Goal: Information Seeking & Learning: Learn about a topic

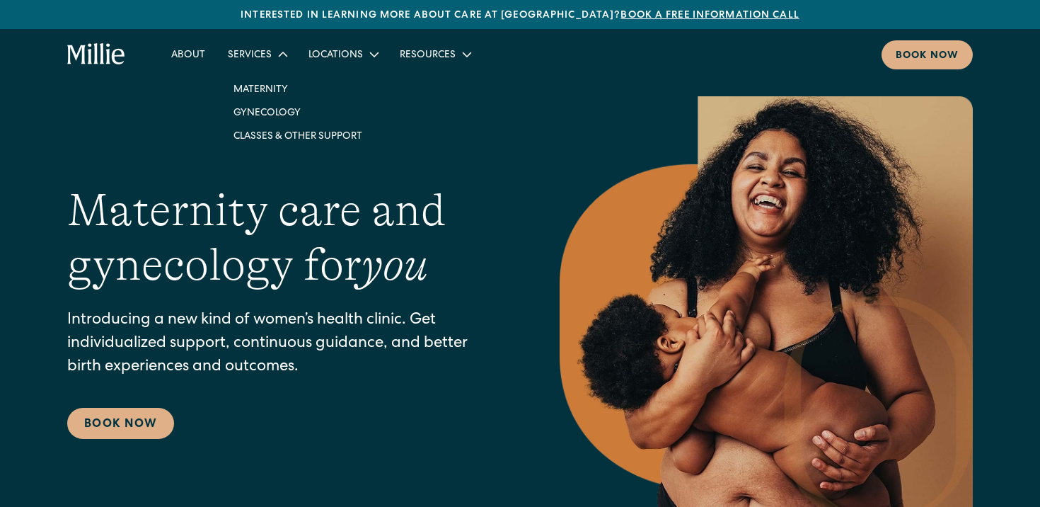
click at [260, 67] on nav "Maternity Gynecology Classes & Other Support" at bounding box center [298, 112] width 163 height 93
click at [258, 57] on div "Services" at bounding box center [250, 55] width 44 height 15
click at [277, 140] on link "Classes & Other Support" at bounding box center [297, 135] width 151 height 23
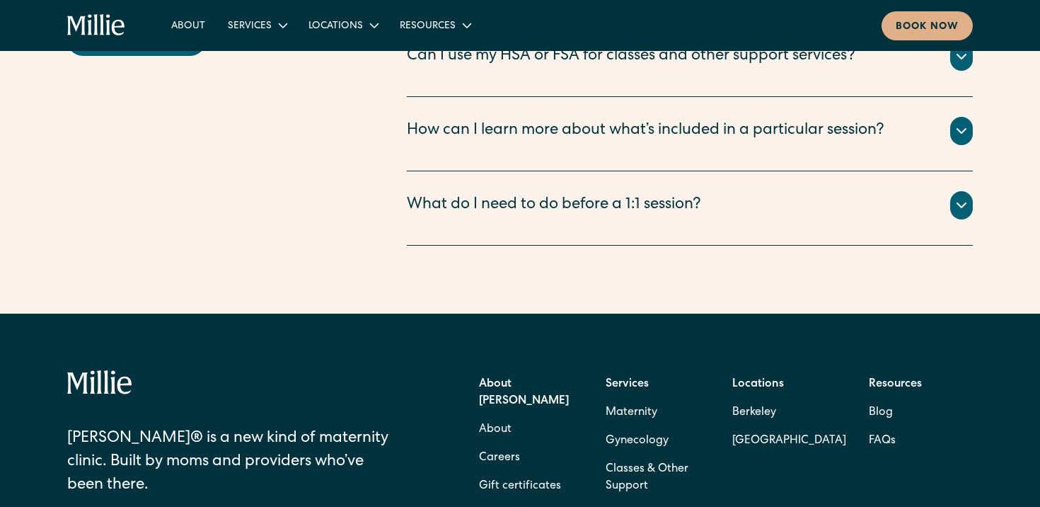
scroll to position [1947, 0]
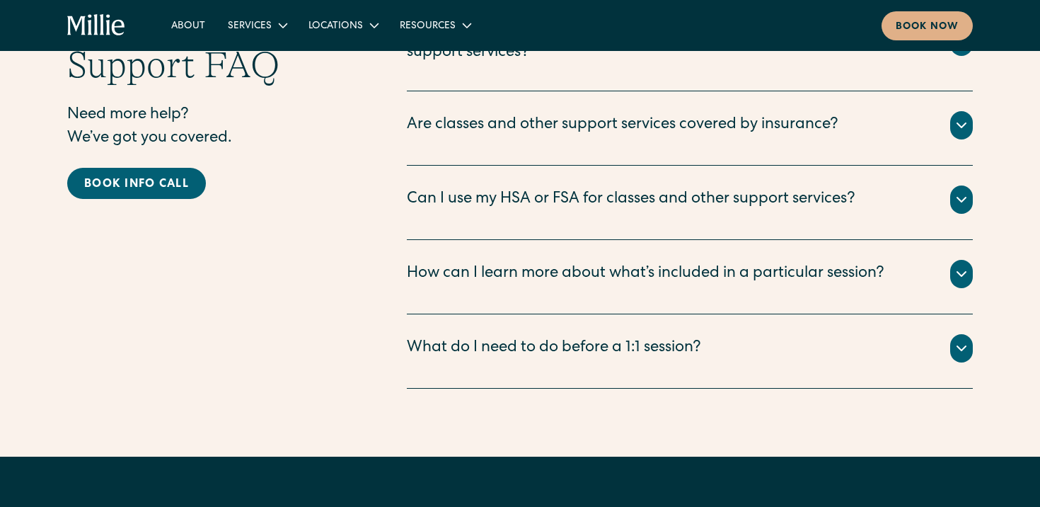
click at [534, 117] on div "Are classes and other support services covered by insurance?" at bounding box center [623, 125] width 432 height 23
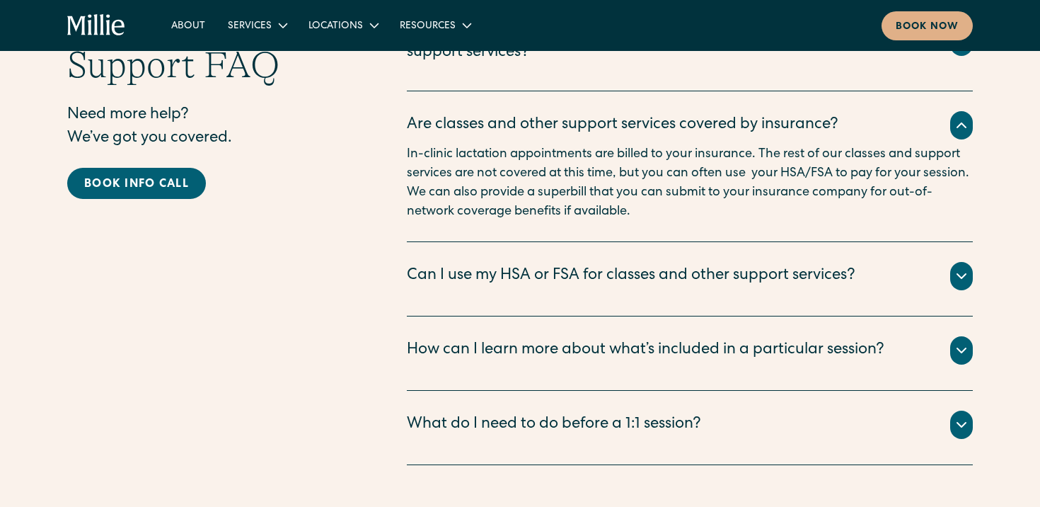
click at [534, 117] on div "Are classes and other support services covered by insurance?" at bounding box center [623, 125] width 432 height 23
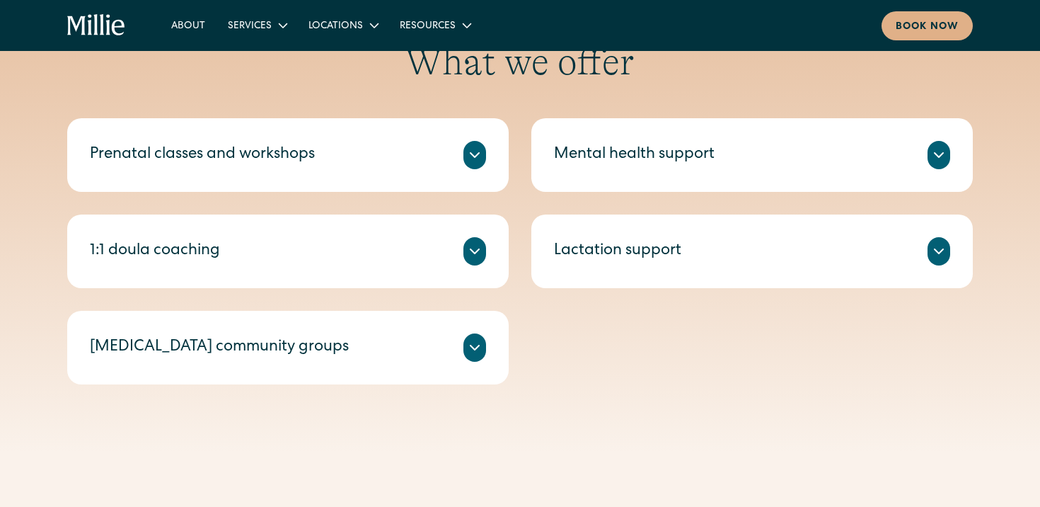
scroll to position [548, 0]
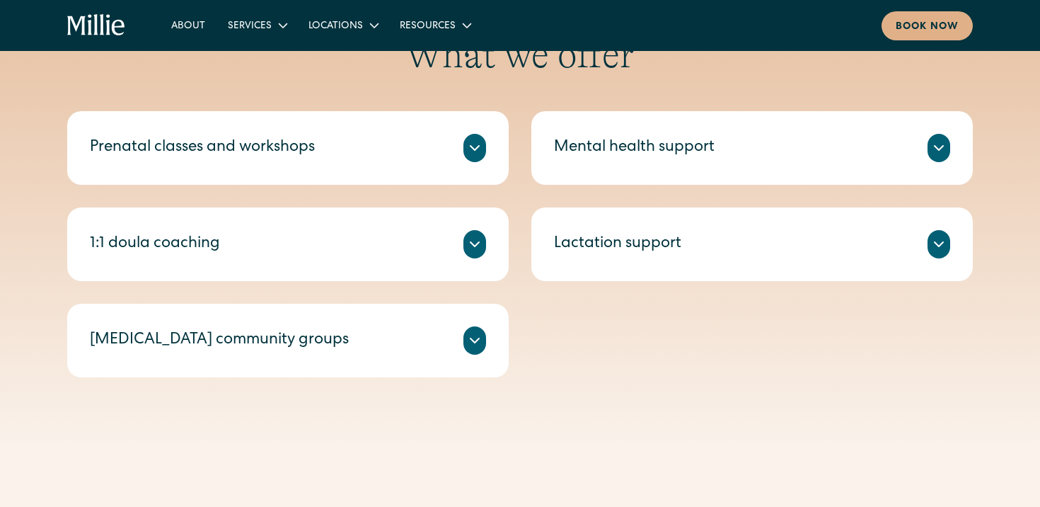
click at [597, 144] on div "Mental health support" at bounding box center [634, 148] width 161 height 23
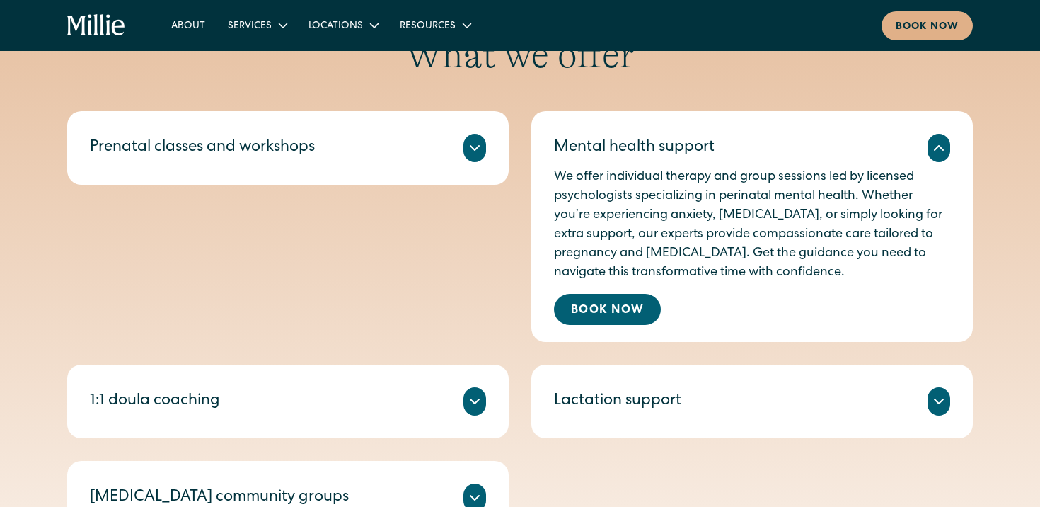
click at [596, 144] on div "Mental health support" at bounding box center [634, 148] width 161 height 23
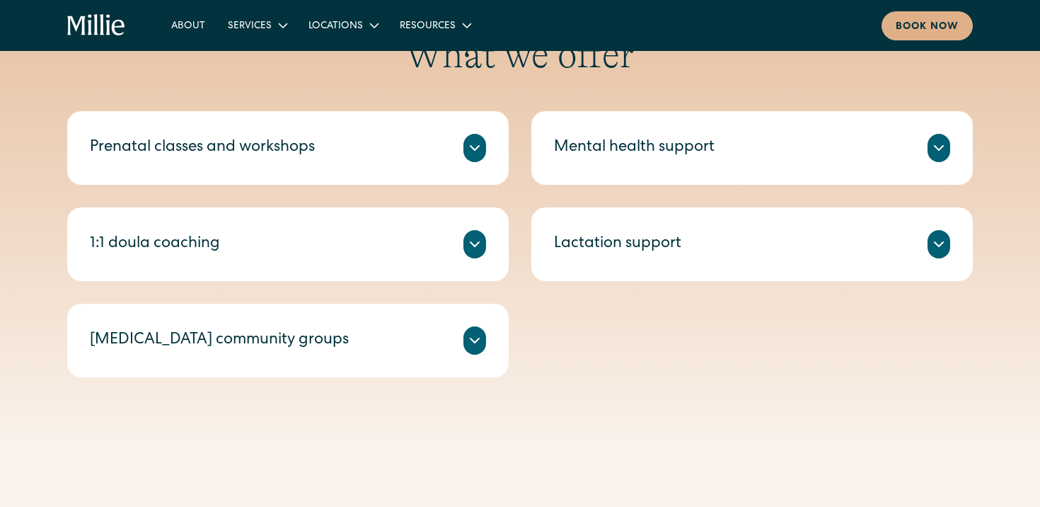
click at [379, 163] on div "Millie’s prenatal classes and workshops help you feel prepared for birth and li…" at bounding box center [288, 165] width 396 height 6
click at [366, 137] on div "Prenatal classes and workshops" at bounding box center [288, 148] width 396 height 28
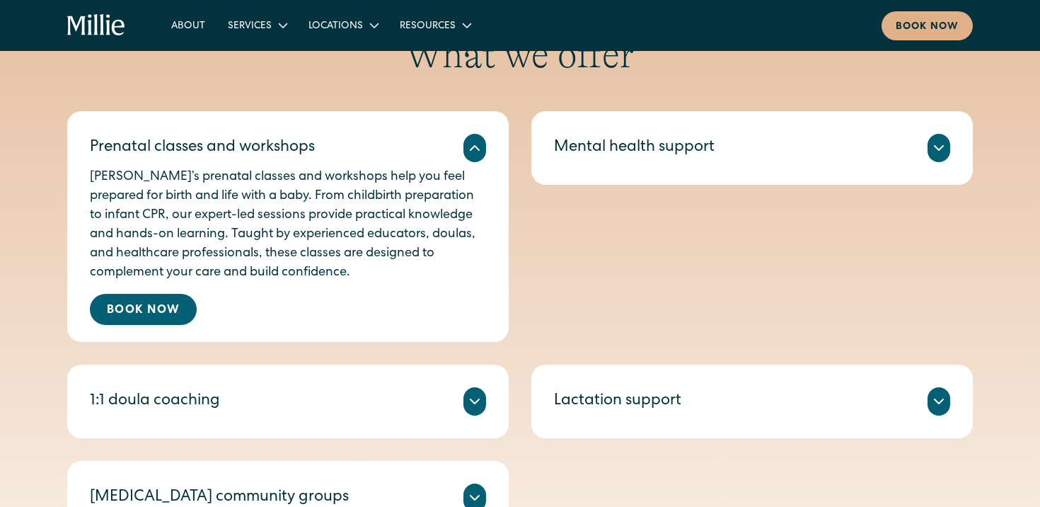
click at [351, 147] on div "Prenatal classes and workshops" at bounding box center [288, 148] width 396 height 28
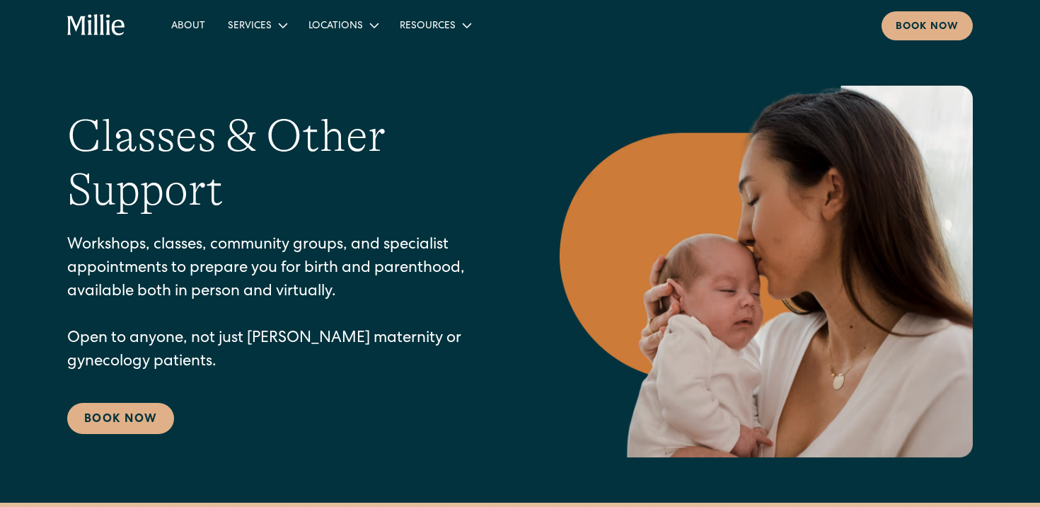
scroll to position [0, 0]
